Goal: Check status: Check status

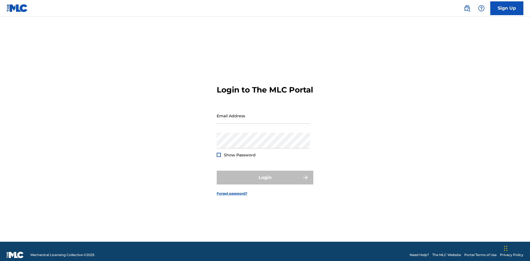
scroll to position [7, 0]
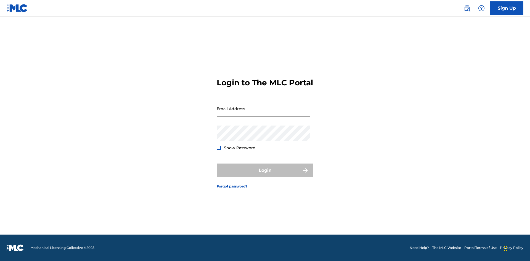
click at [263, 113] on input "Email Address" at bounding box center [263, 109] width 93 height 16
type input "[EMAIL_ADDRESS][DOMAIN_NAME]"
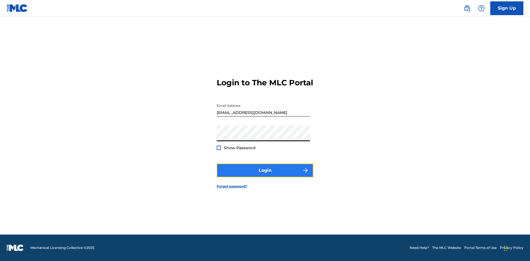
click at [265, 175] on button "Login" at bounding box center [265, 171] width 97 height 14
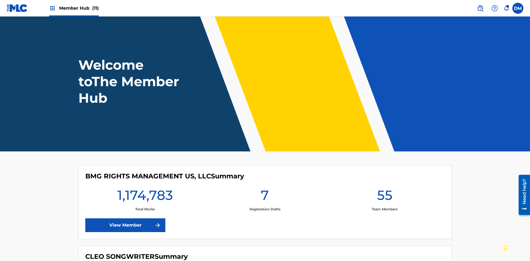
click at [79, 8] on span "Member Hub (11)" at bounding box center [79, 8] width 40 height 6
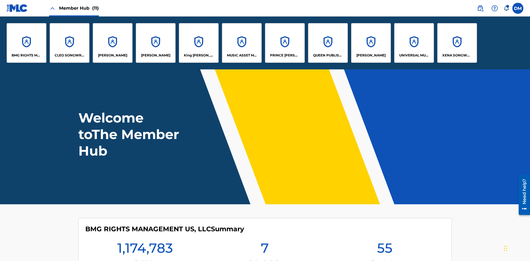
scroll to position [20, 0]
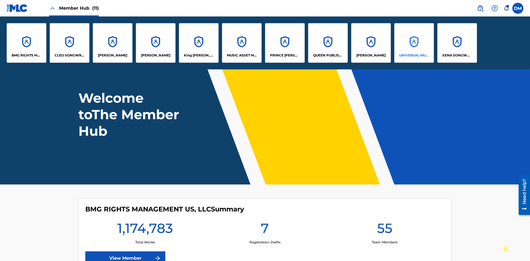
click at [413, 55] on p "UNIVERSAL MUSIC PUB GROUP" at bounding box center [414, 55] width 30 height 5
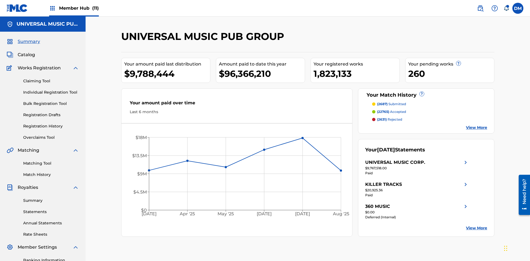
scroll to position [81, 0]
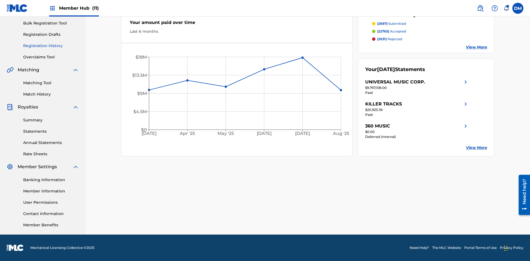
click at [51, 46] on link "Registration History" at bounding box center [51, 46] width 56 height 6
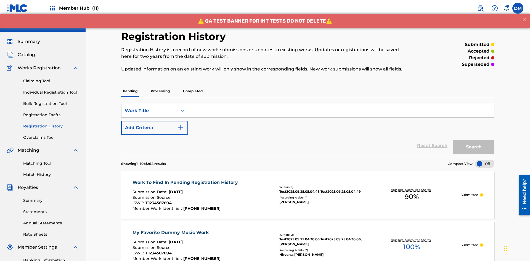
scroll to position [127, 0]
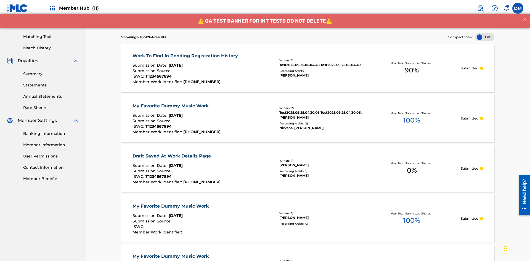
click at [484, 37] on div at bounding box center [484, 37] width 19 height 8
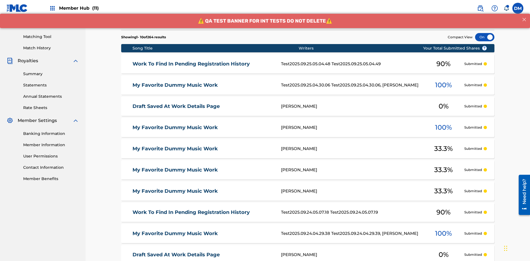
click at [484, 37] on div at bounding box center [484, 37] width 19 height 8
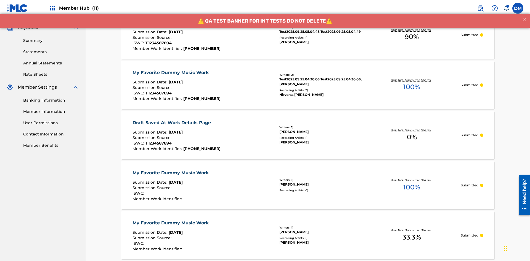
scroll to position [52, 0]
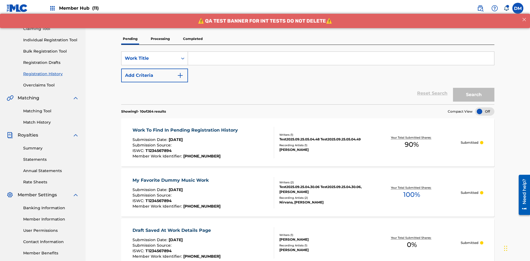
click at [160, 39] on p "Processing" at bounding box center [160, 39] width 22 height 12
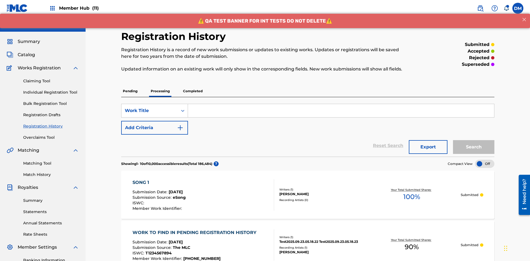
scroll to position [127, 0]
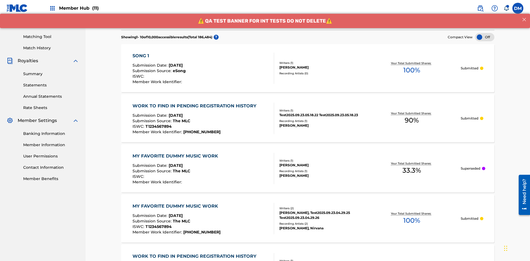
click at [484, 37] on div at bounding box center [484, 37] width 19 height 8
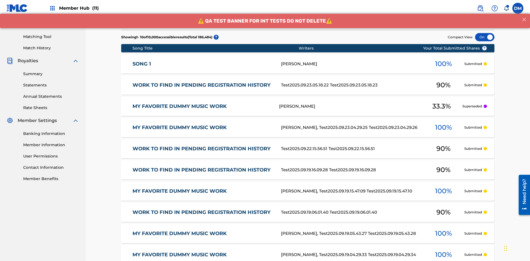
click at [484, 37] on div at bounding box center [484, 37] width 19 height 8
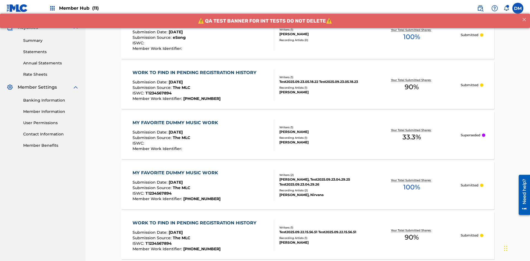
scroll to position [52, 0]
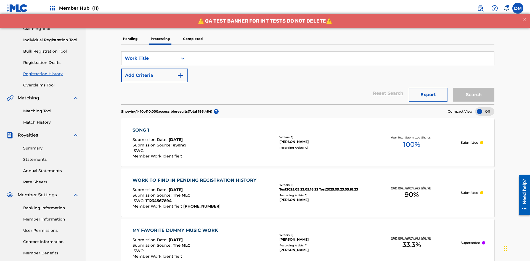
click at [193, 39] on p "Completed" at bounding box center [192, 39] width 23 height 12
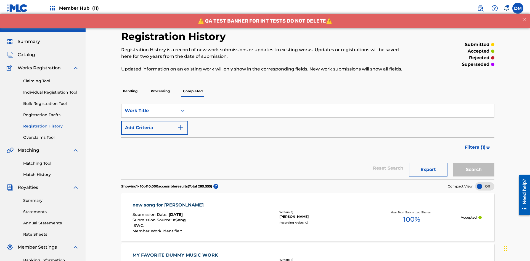
scroll to position [150, 0]
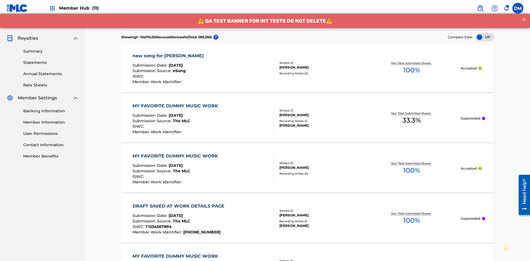
click at [484, 37] on div at bounding box center [484, 37] width 19 height 8
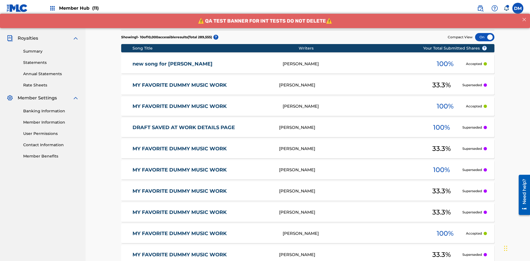
click at [484, 37] on div at bounding box center [484, 37] width 19 height 8
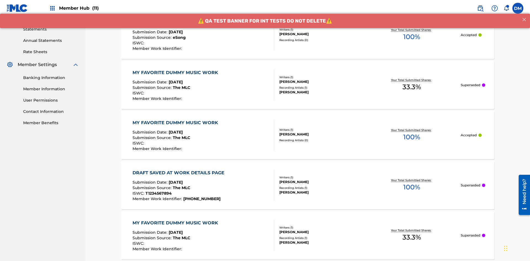
scroll to position [169, 0]
